Goal: Task Accomplishment & Management: Complete application form

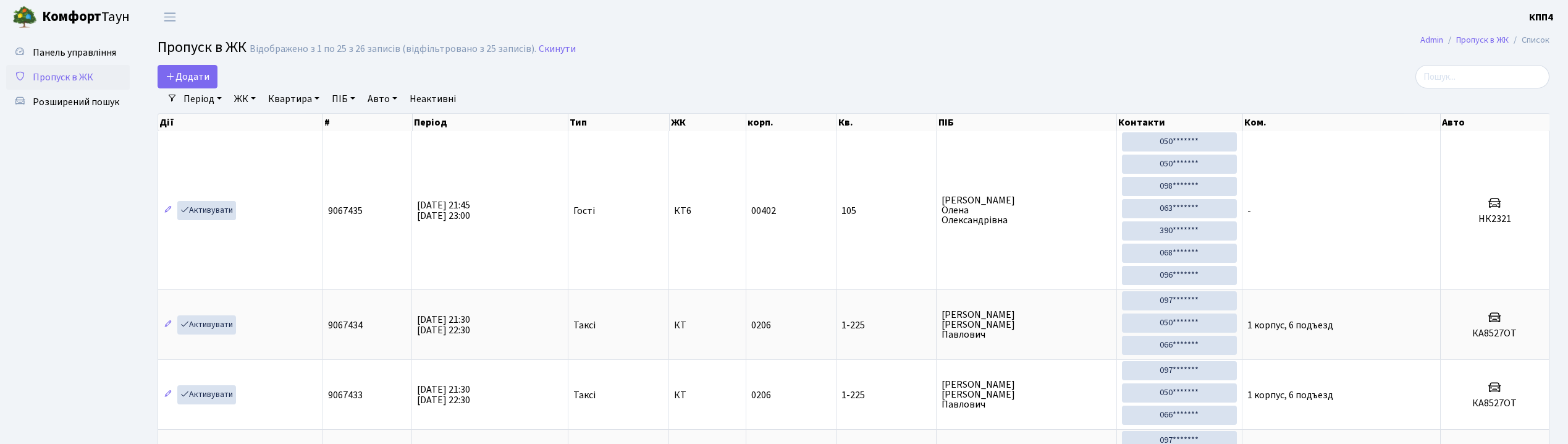
select select "25"
click at [214, 77] on link "Додати" at bounding box center [188, 77] width 60 height 23
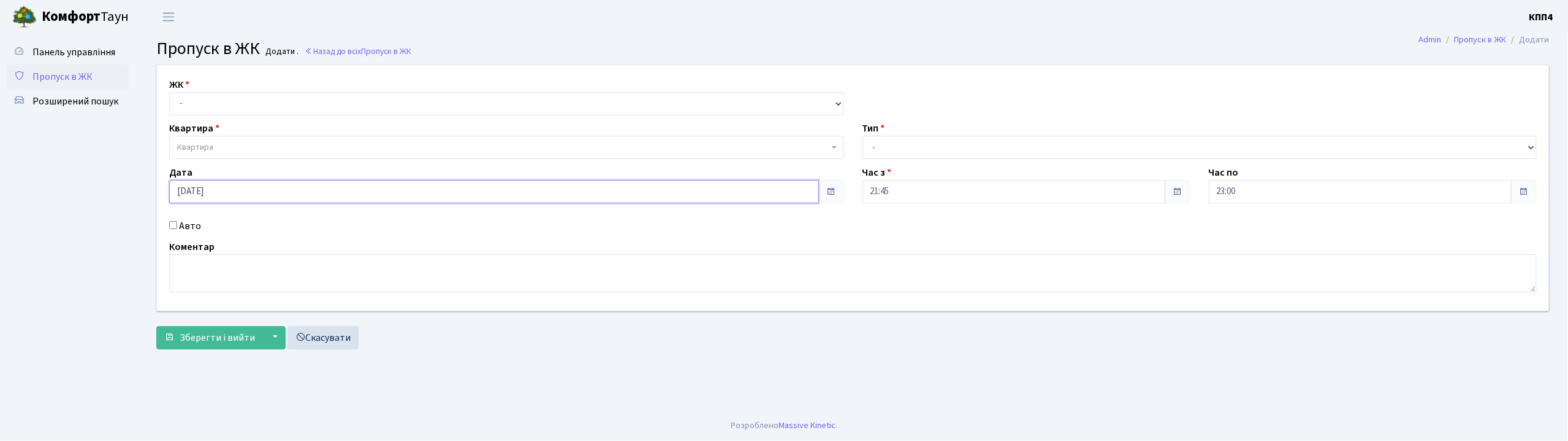
click at [244, 193] on input "[DATE]" at bounding box center [494, 191] width 650 height 23
click at [54, 70] on span "Пропуск в ЖК" at bounding box center [62, 76] width 60 height 14
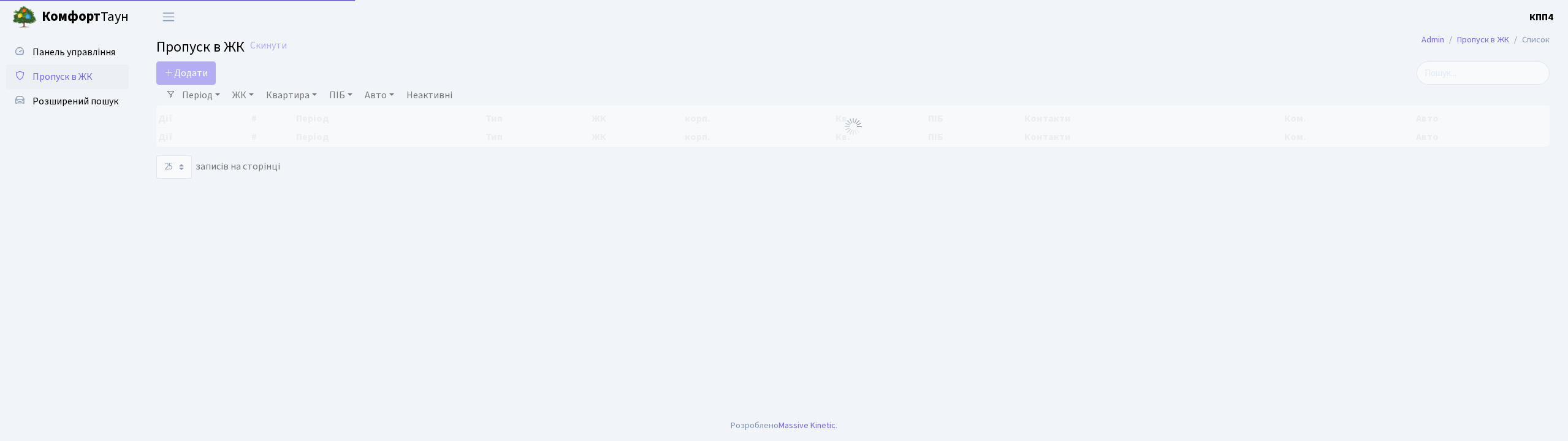
select select "25"
click at [190, 76] on span "Додати" at bounding box center [186, 73] width 43 height 14
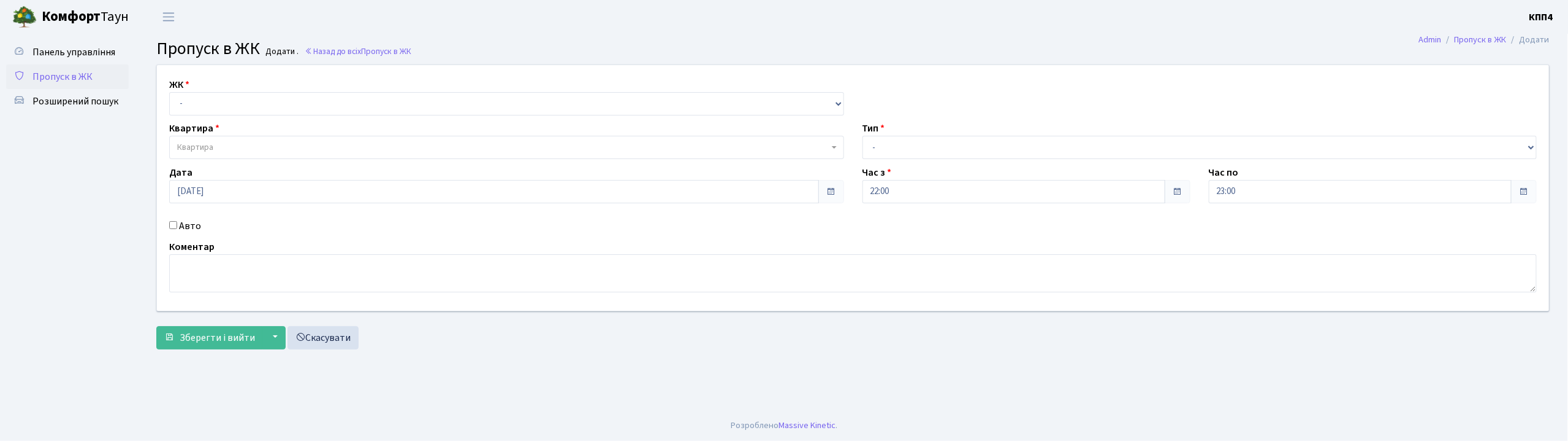
select select "271"
click at [170, 92] on select "- КТ, вул. Регенераторна, 4 КТ2, просп. Соборності, 17 КТ3, вул. Березнева, 16 …" at bounding box center [507, 103] width 675 height 23
select select
click at [244, 141] on span "Квартира" at bounding box center [507, 146] width 675 height 23
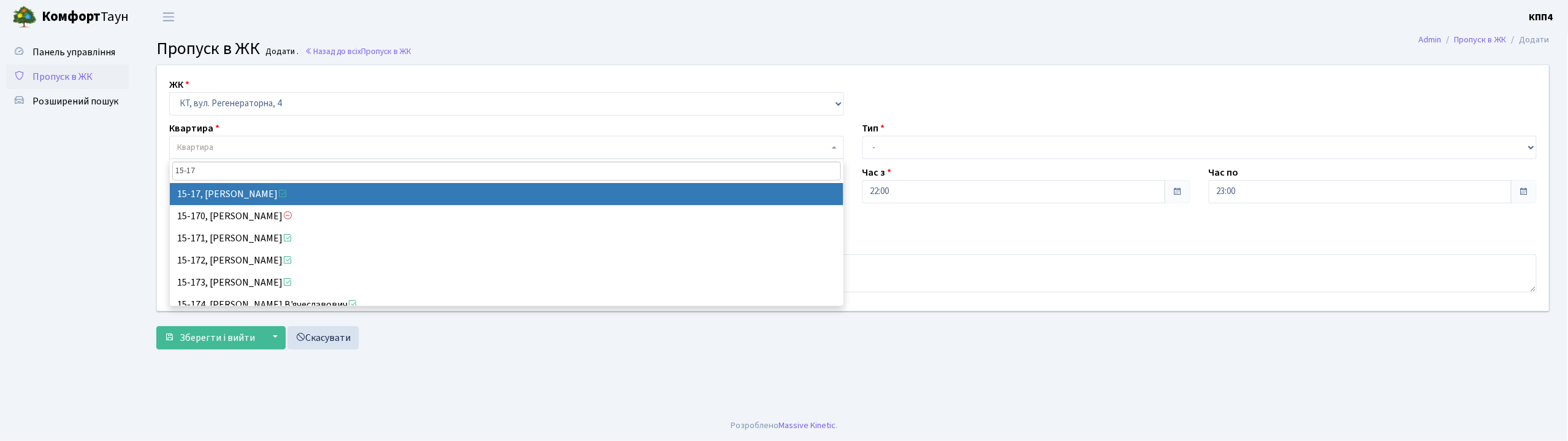
type input "15-17"
select select "8792"
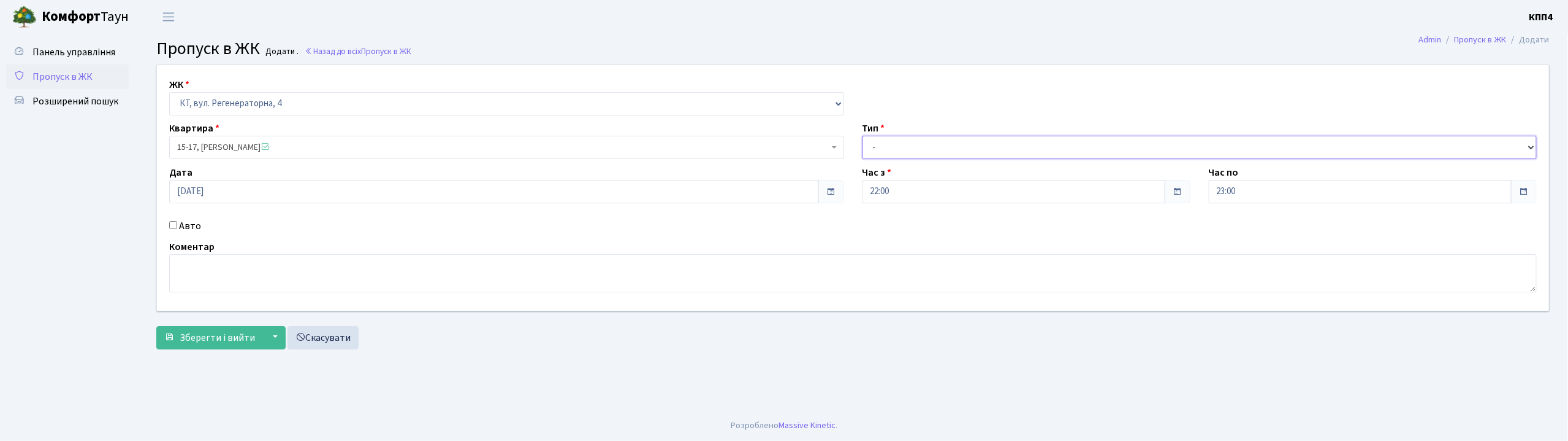
click at [900, 148] on select "- Доставка Таксі Гості Сервіс" at bounding box center [1200, 146] width 675 height 23
select select "1"
click at [863, 135] on select "- Доставка Таксі Гості Сервіс" at bounding box center [1200, 146] width 675 height 23
click at [194, 342] on span "Зберегти і вийти" at bounding box center [217, 337] width 75 height 14
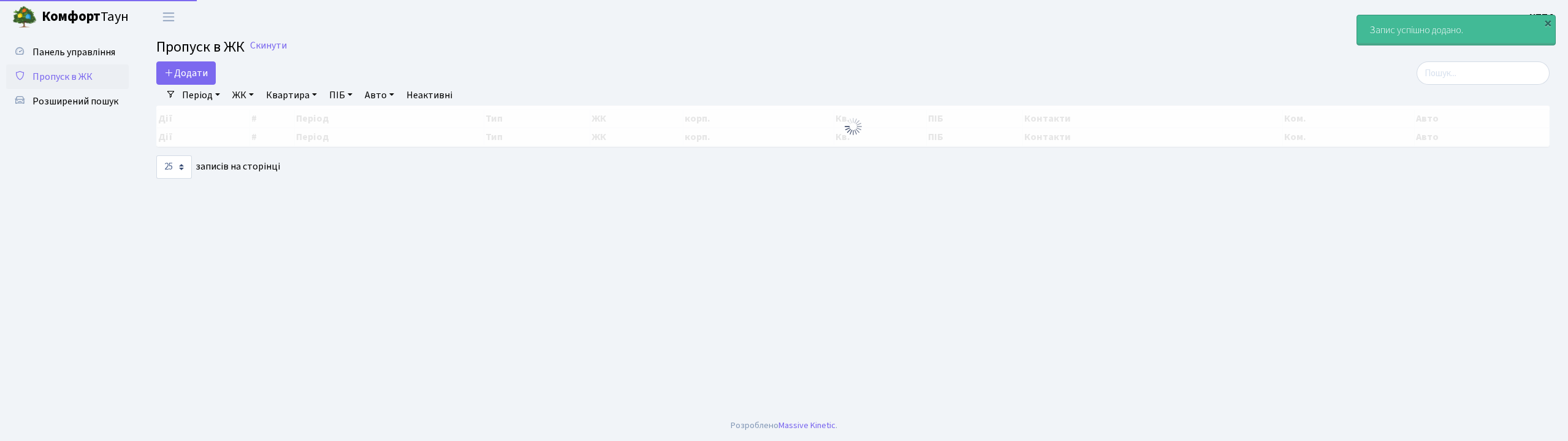
select select "25"
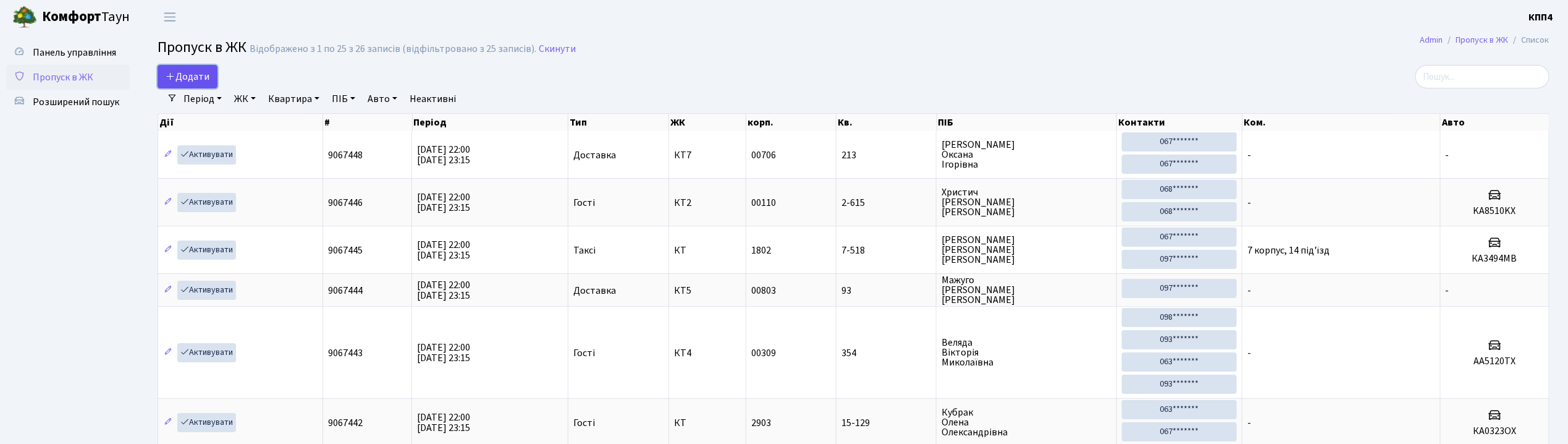
click at [190, 76] on span "Додати" at bounding box center [187, 77] width 44 height 14
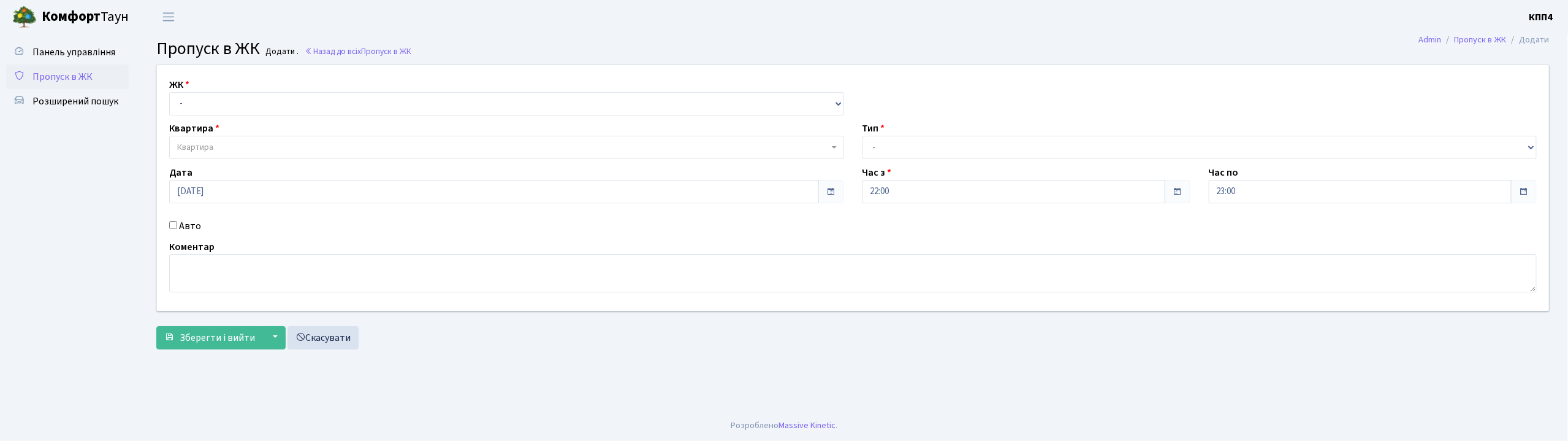
select select "295"
click at [170, 92] on select "- КТ, вул. Регенераторна, 4 КТ2, просп. [STREET_ADDRESS] [STREET_ADDRESS] [PERS…" at bounding box center [507, 103] width 675 height 23
select select
click at [276, 119] on div "ЖК - КТ, вул. Регенераторна, 4 КТ2, просп. Соборності, 17 КТ3, вул. Березнева, …" at bounding box center [853, 187] width 1410 height 246
click at [280, 97] on select "- КТ, вул. Регенераторна, 4 КТ2, просп. Соборності, 17 КТ3, вул. Березнева, 16 …" at bounding box center [507, 103] width 675 height 23
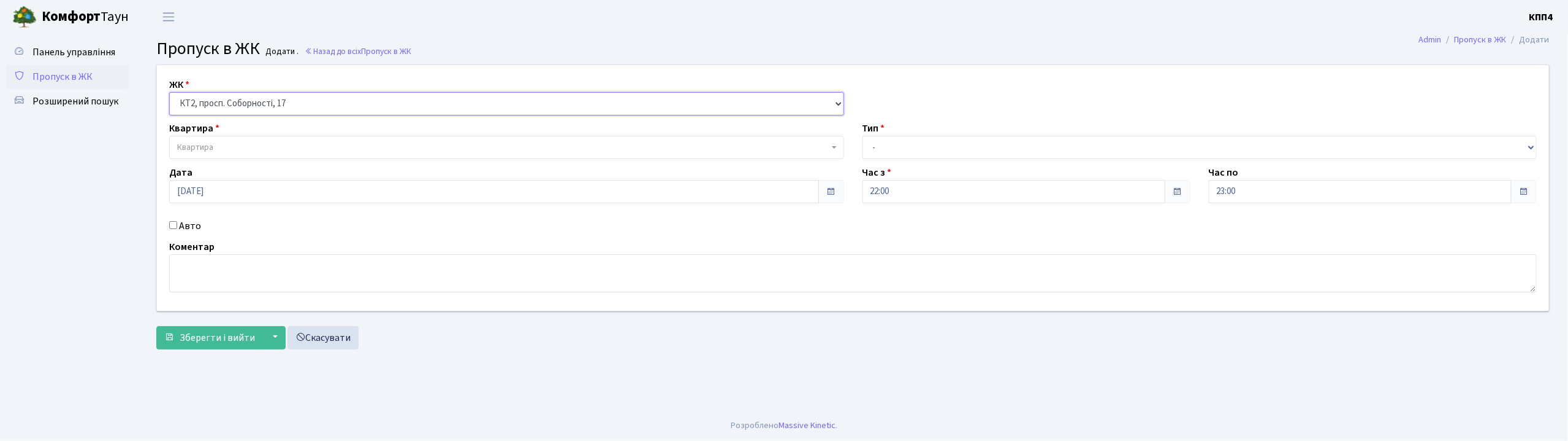
select select "271"
click at [170, 92] on select "- КТ, вул. Регенераторна, 4 КТ2, просп. Соборності, 17 КТ3, вул. Березнева, 16 …" at bounding box center [507, 103] width 675 height 23
select select
click at [273, 148] on span "Квартира" at bounding box center [503, 146] width 652 height 12
drag, startPoint x: 172, startPoint y: 221, endPoint x: 186, endPoint y: 229, distance: 16.1
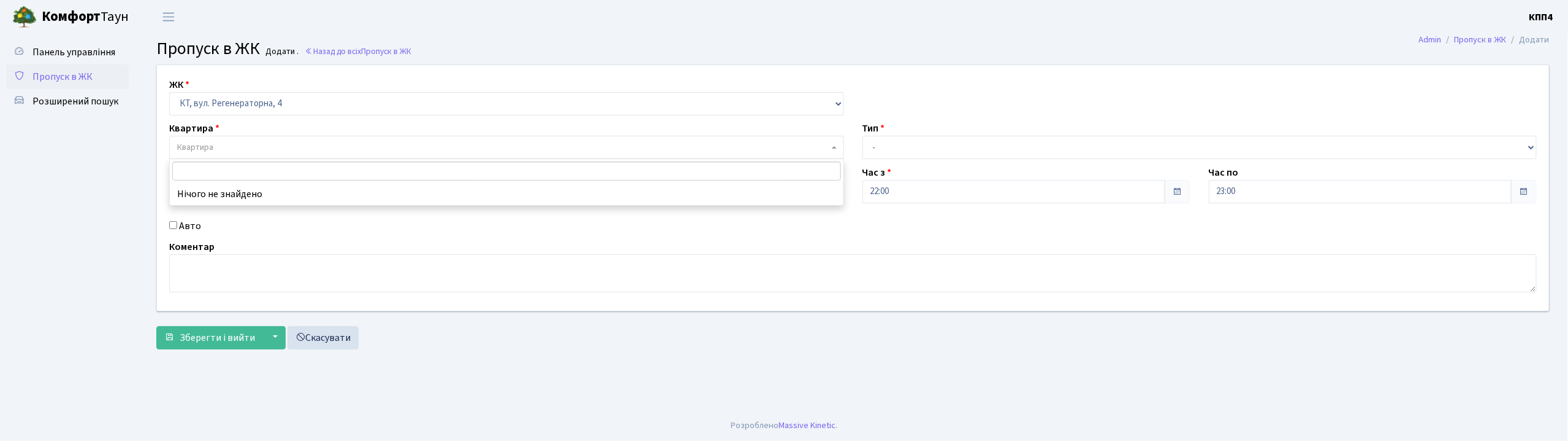
click at [175, 224] on input "Авто" at bounding box center [174, 225] width 8 height 8
checkbox input "true"
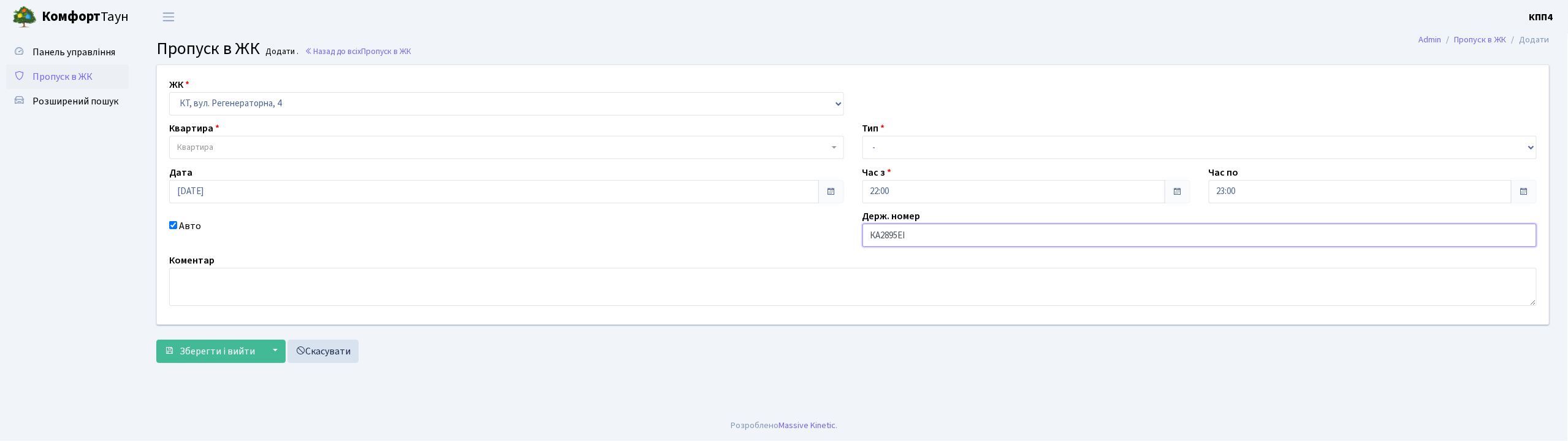
type input "КА2895ЕІ"
click at [956, 151] on select "- Доставка Таксі Гості Сервіс" at bounding box center [1200, 146] width 675 height 23
select select "2"
click at [863, 135] on select "- Доставка Таксі Гості Сервіс" at bounding box center [1200, 146] width 675 height 23
click at [255, 157] on span "Квартира" at bounding box center [507, 146] width 675 height 23
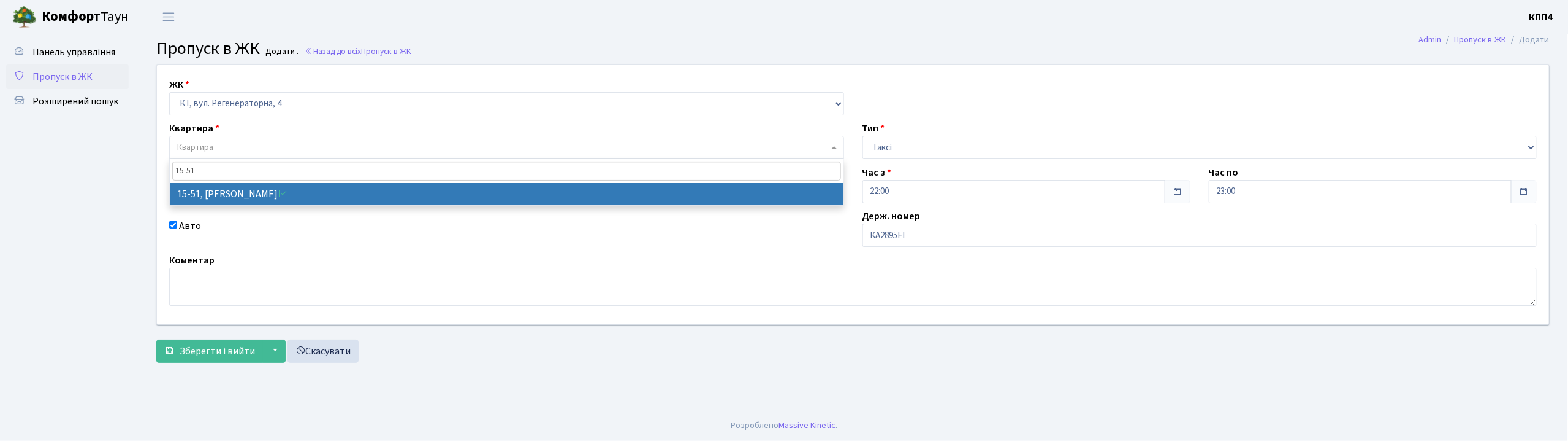
type input "15-51"
select select "8826"
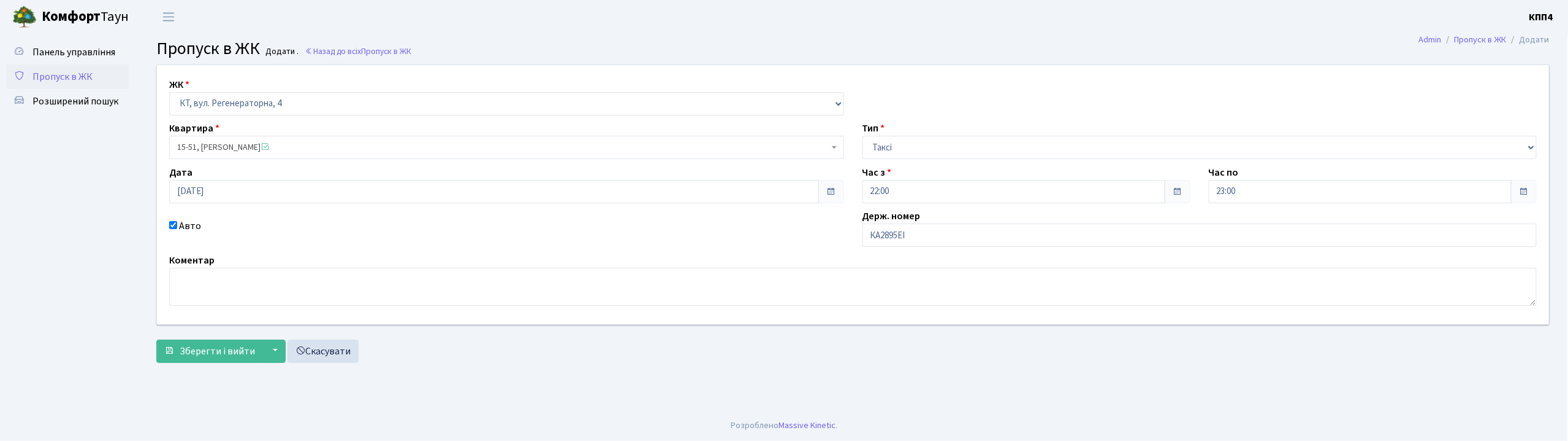
click at [234, 369] on div "ЖК - КТ, вул. Регенераторна, 4 КТ2, просп. Соборності, 17 КТ3, вул. Березнева, …" at bounding box center [853, 217] width 1412 height 304
click at [201, 356] on span "Зберегти і вийти" at bounding box center [217, 351] width 75 height 14
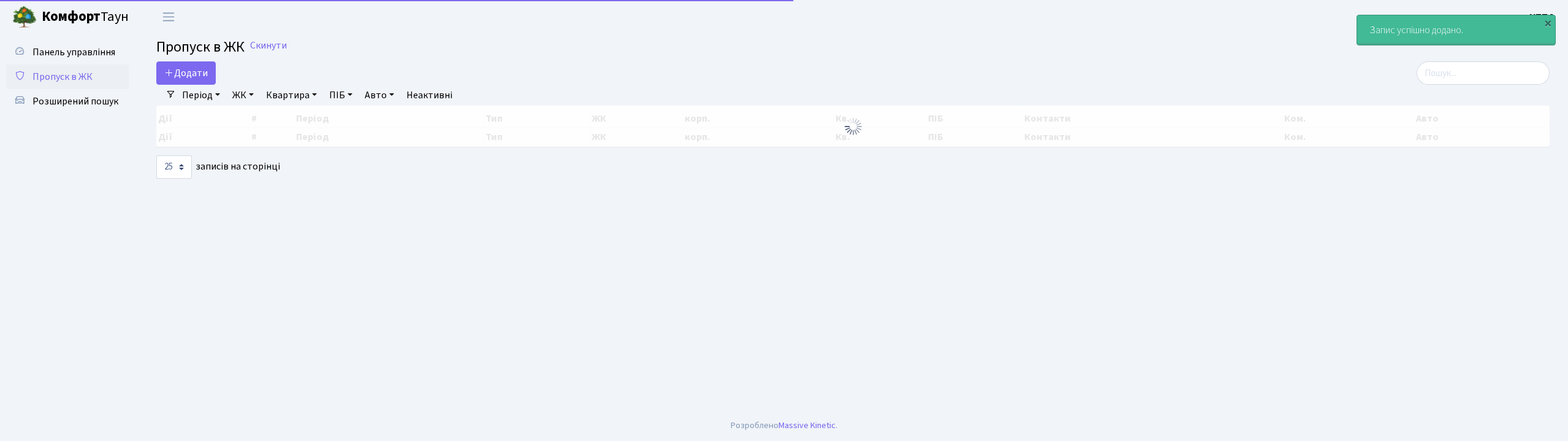
select select "25"
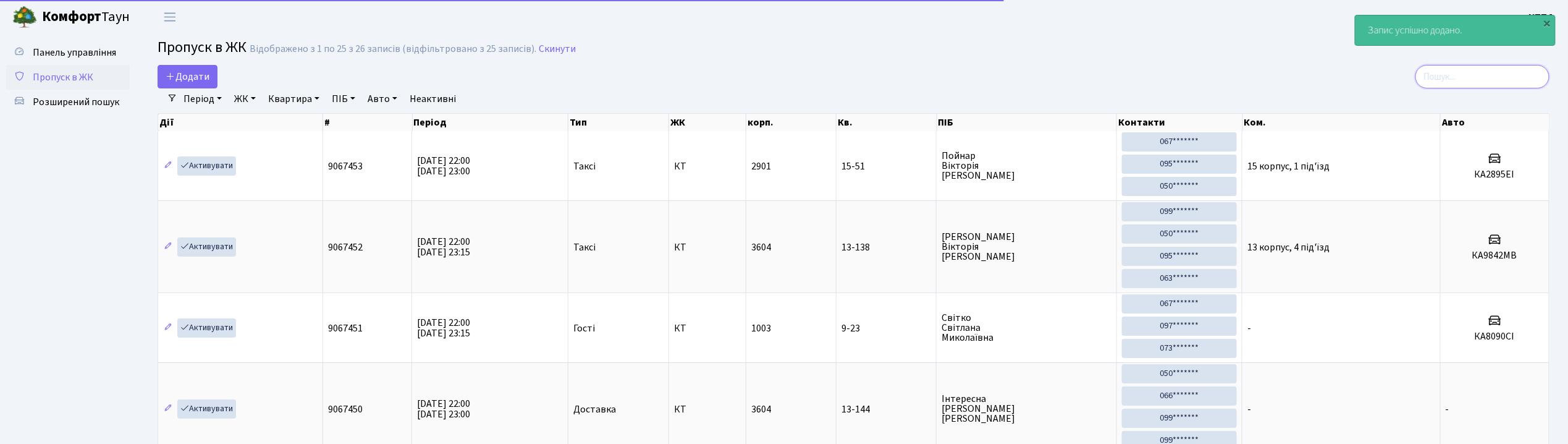
click at [1453, 83] on input "search" at bounding box center [1483, 77] width 134 height 23
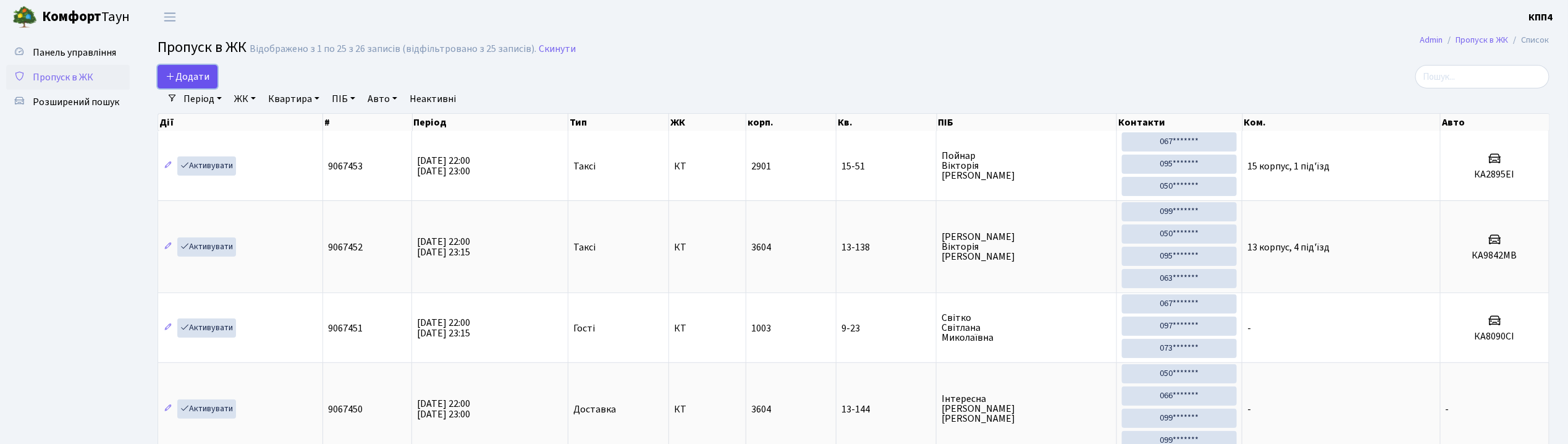
click at [184, 82] on span "Додати" at bounding box center [187, 77] width 44 height 14
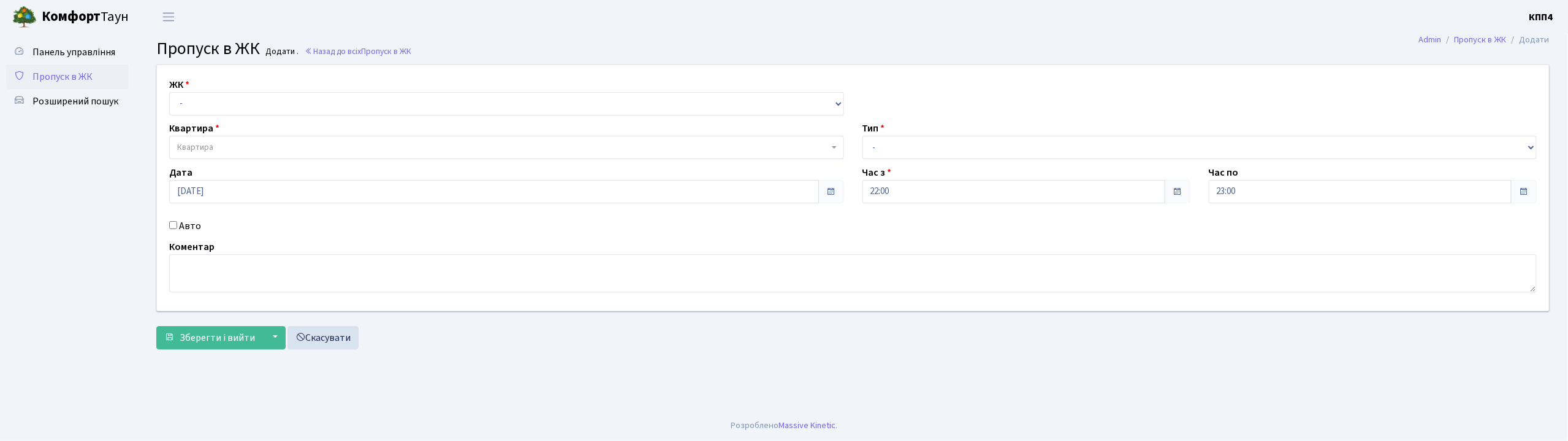
select select "271"
click at [170, 92] on select "- КТ, вул. Регенераторна, 4 КТ2, просп. [STREET_ADDRESS] [STREET_ADDRESS] [PERS…" at bounding box center [507, 103] width 675 height 23
select select
click at [255, 151] on span "Квартира" at bounding box center [503, 146] width 652 height 12
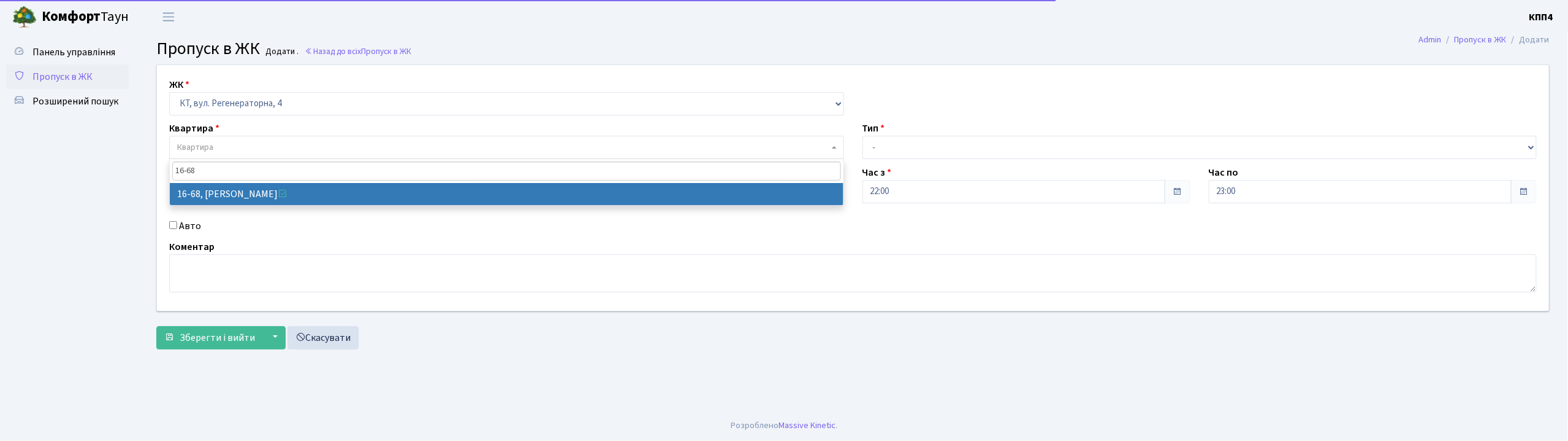
type input "16-68"
select select "8629"
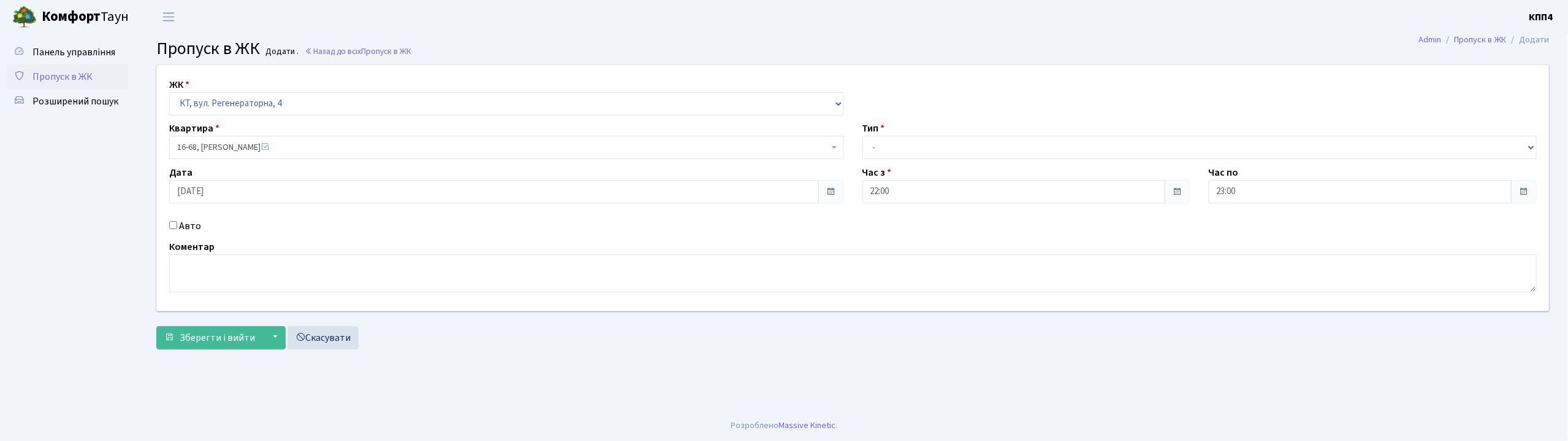
click at [175, 223] on input "Авто" at bounding box center [174, 225] width 8 height 8
checkbox input "true"
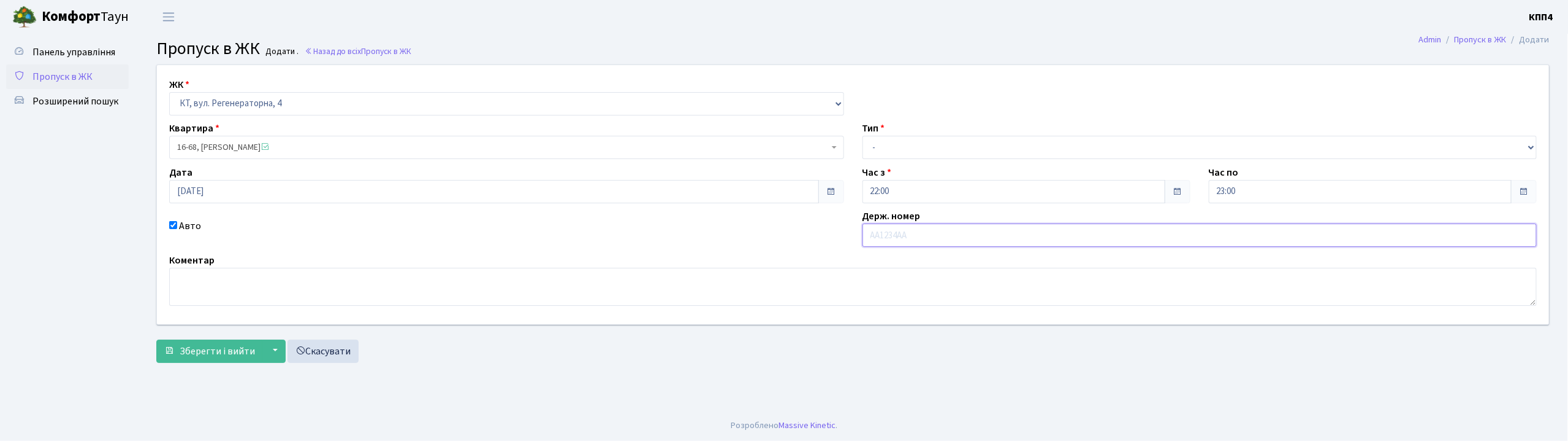
click at [911, 239] on input "text" at bounding box center [1200, 235] width 675 height 23
click at [906, 243] on input "КА6468НА" at bounding box center [1200, 235] width 675 height 23
type input "КА6468МА"
click at [928, 138] on select "- Доставка Таксі Гості Сервіс" at bounding box center [1200, 146] width 675 height 23
select select "2"
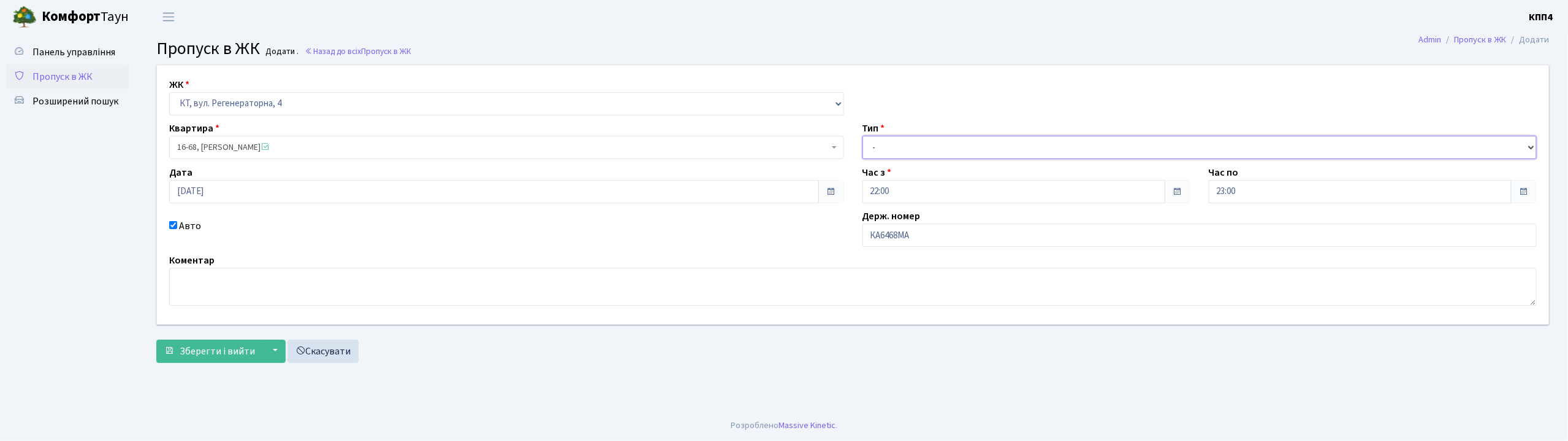
click at [863, 135] on select "- Доставка Таксі Гості Сервіс" at bounding box center [1200, 146] width 675 height 23
click at [186, 354] on span "Зберегти і вийти" at bounding box center [217, 351] width 75 height 14
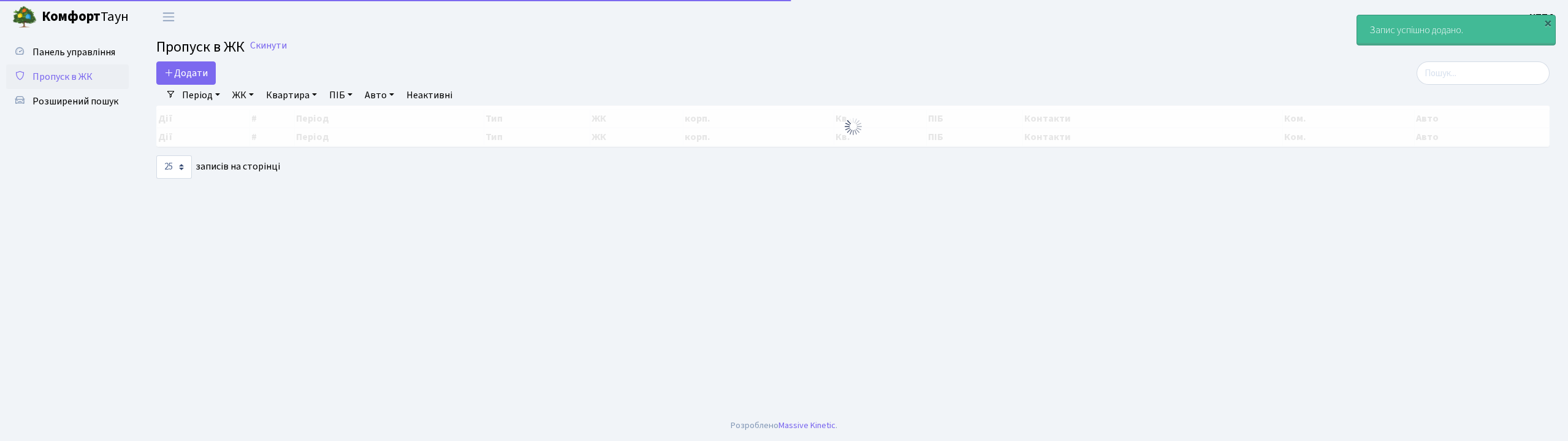
select select "25"
